Goal: Transaction & Acquisition: Purchase product/service

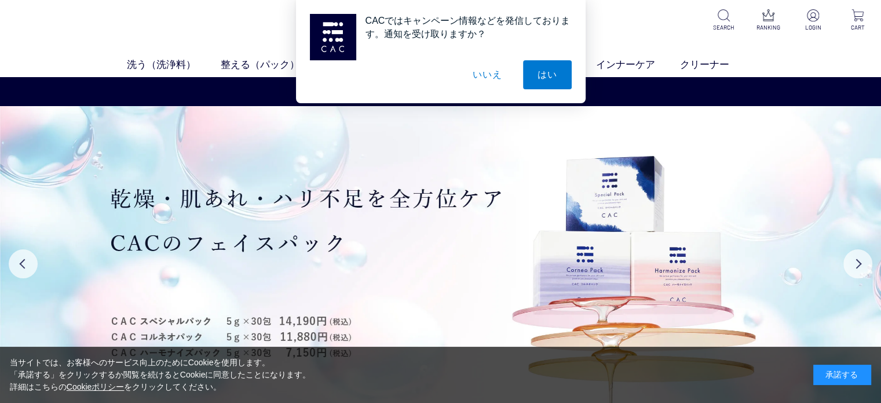
click at [491, 72] on button "いいえ" at bounding box center [487, 74] width 58 height 29
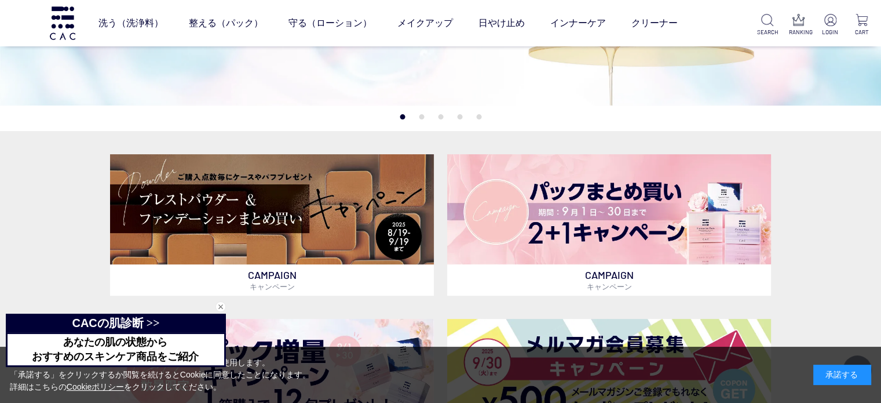
scroll to position [290, 0]
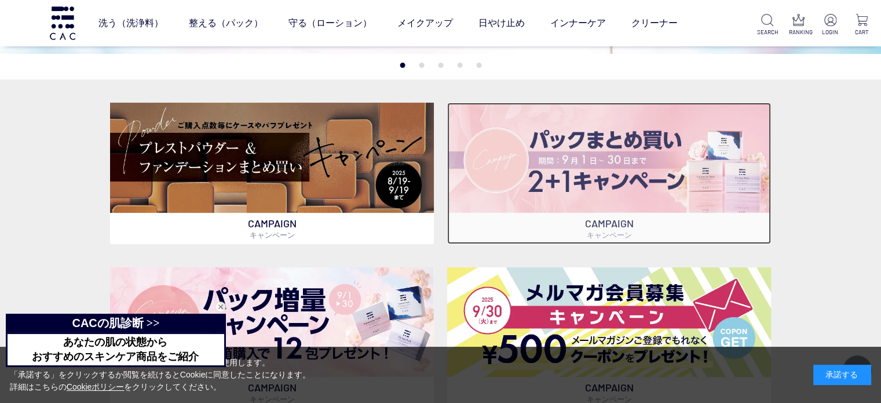
click at [665, 161] on img at bounding box center [609, 158] width 324 height 110
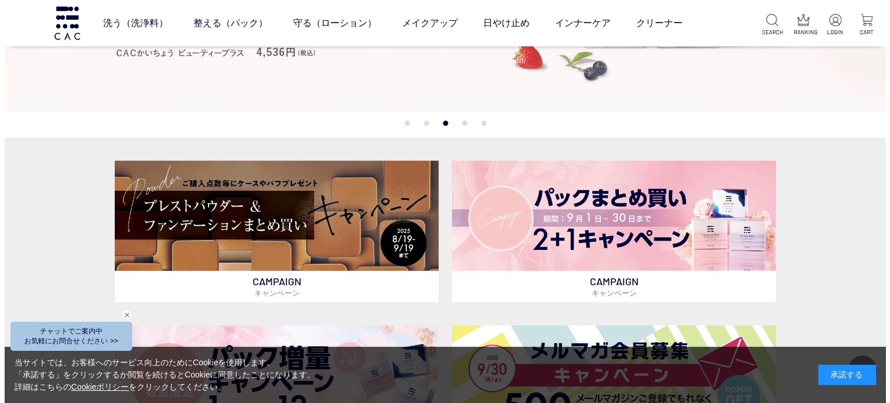
scroll to position [0, 0]
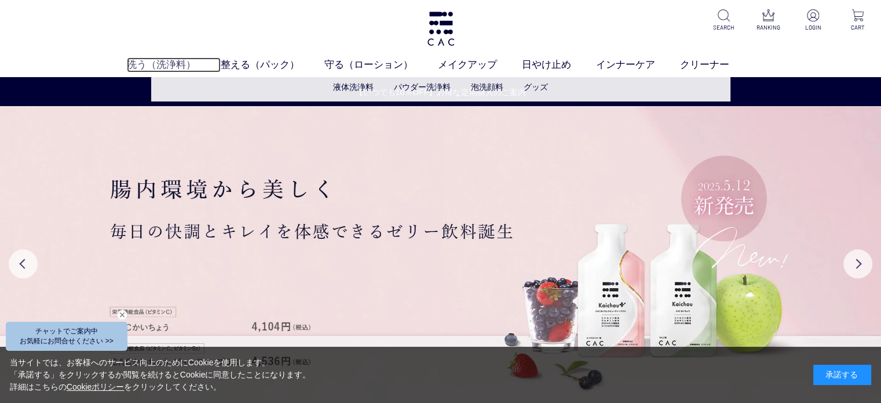
click at [167, 64] on link "洗う（洗浄料）" at bounding box center [174, 64] width 94 height 15
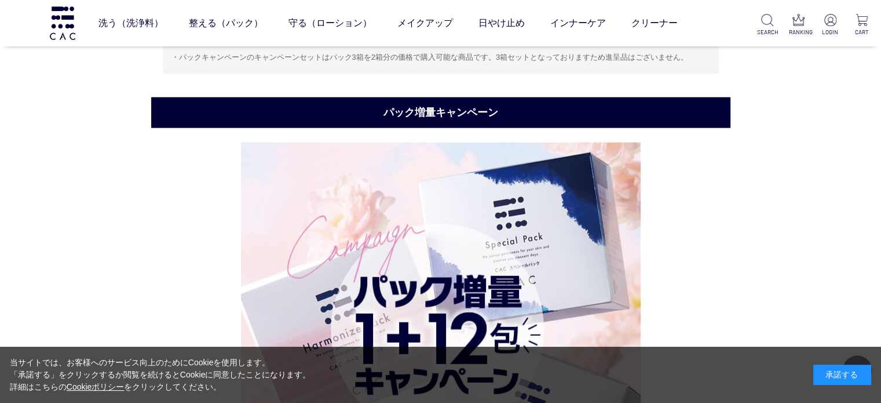
scroll to position [2697, 0]
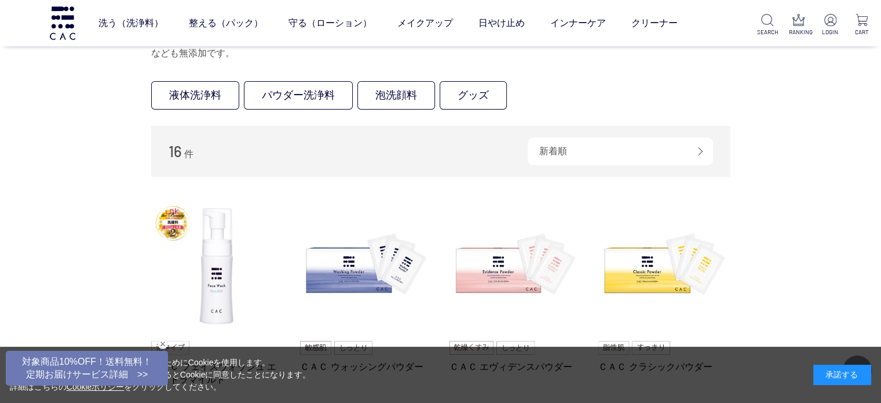
scroll to position [290, 0]
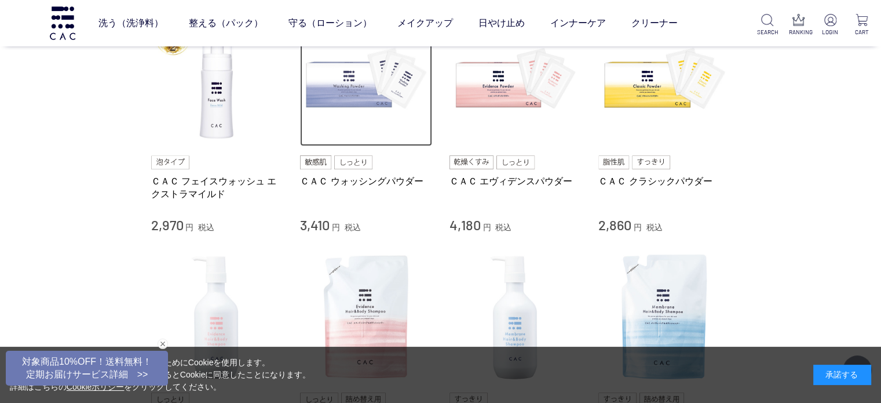
click at [339, 67] on img at bounding box center [366, 80] width 132 height 132
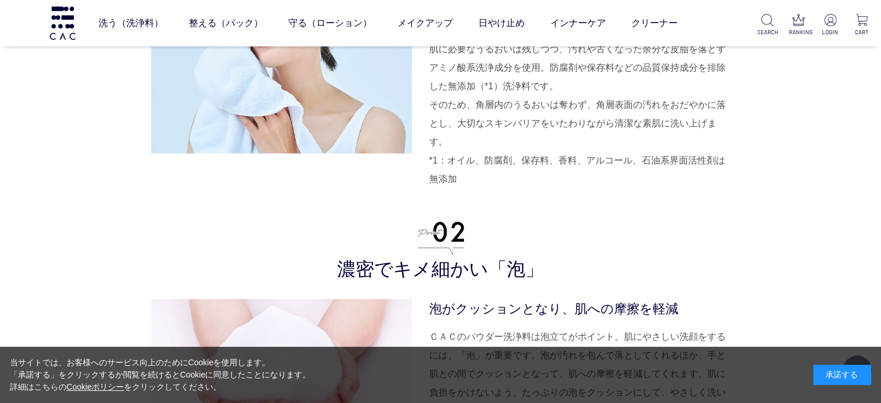
scroll to position [2839, 0]
